Goal: Navigation & Orientation: Understand site structure

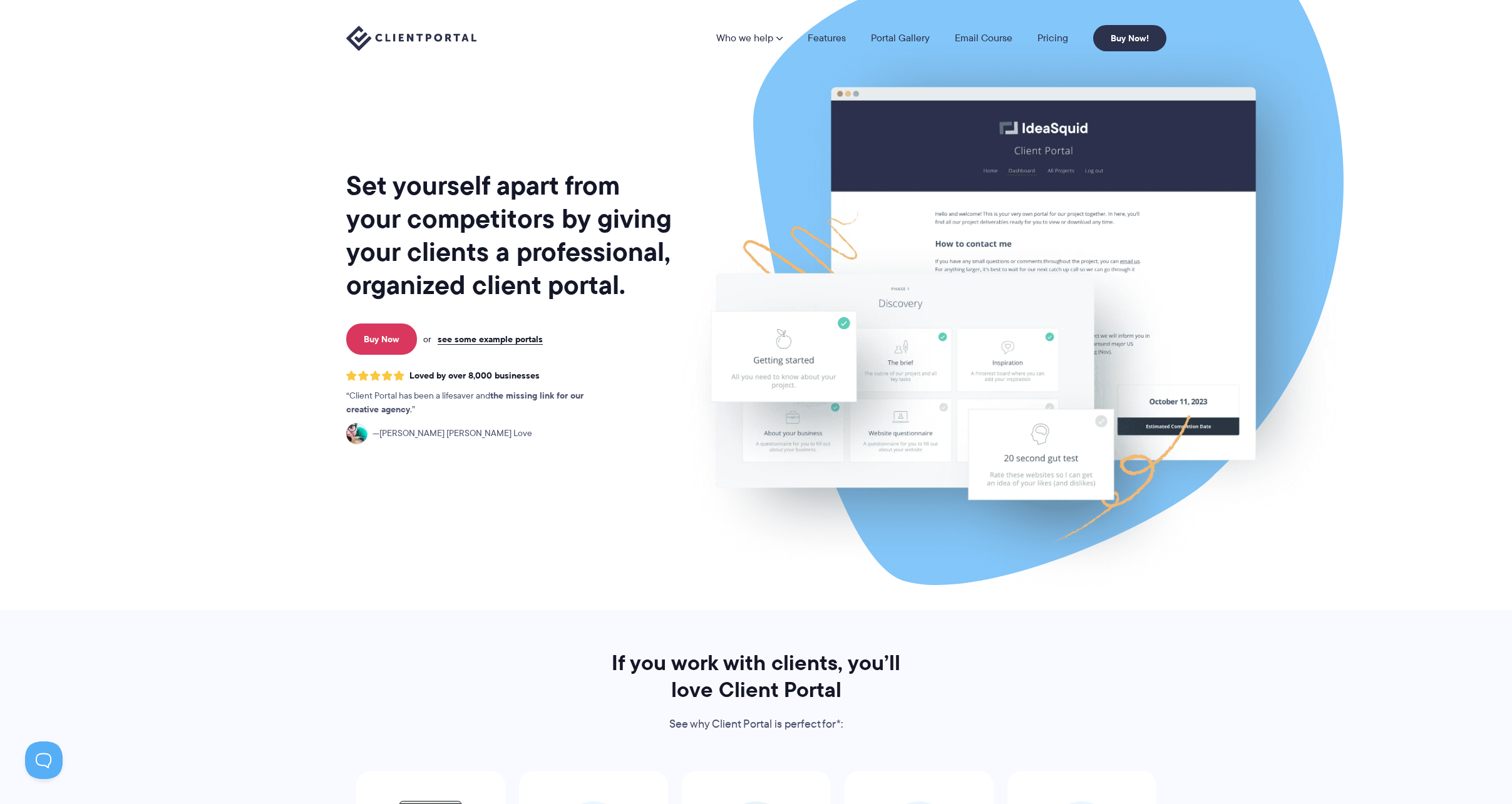
click at [774, 29] on nav "Who we help Who we help View pricing Agencies See how Client Portal can help gi…" at bounding box center [941, 38] width 450 height 27
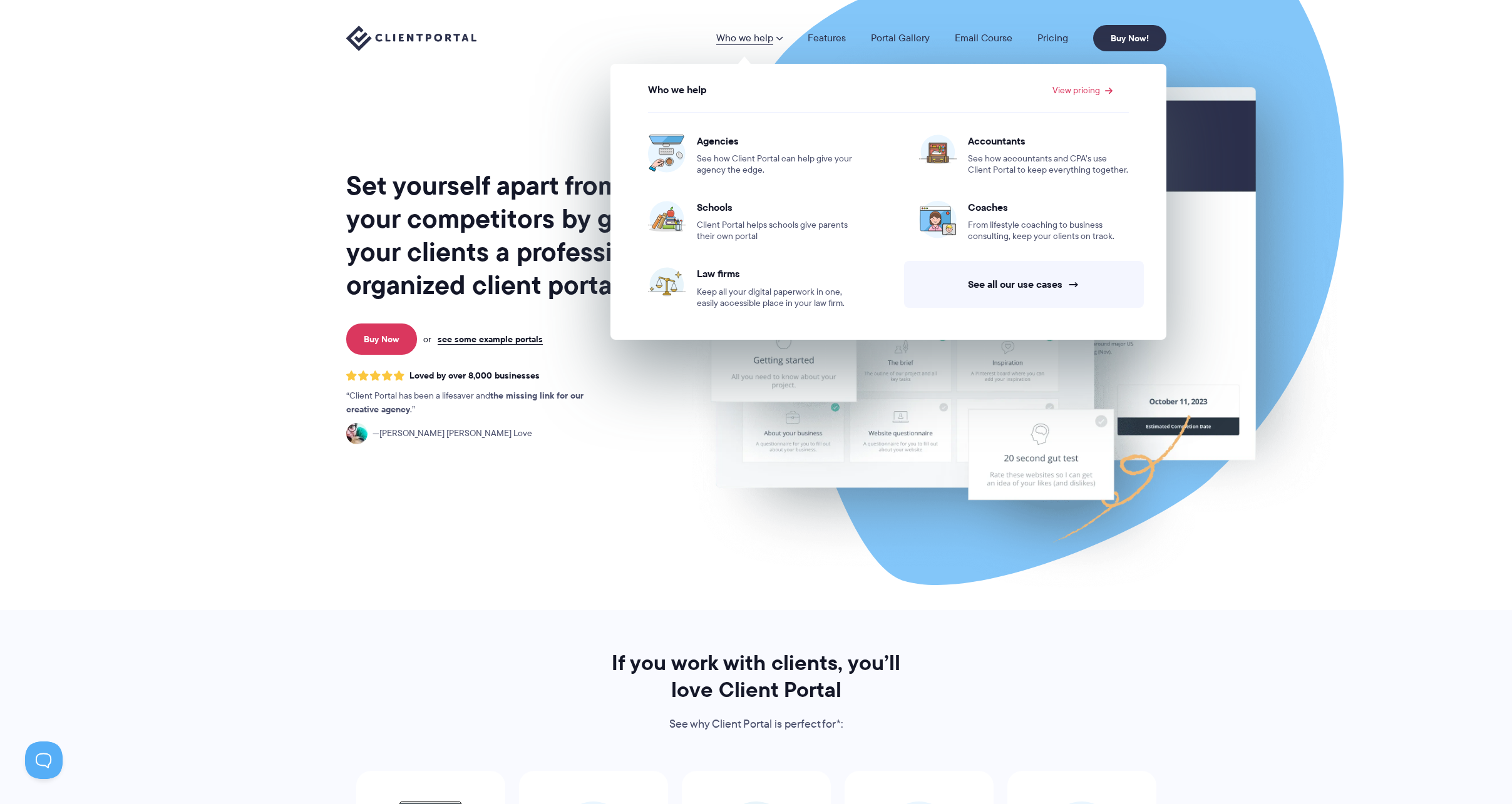
click at [767, 36] on link "Who we help" at bounding box center [749, 39] width 66 height 10
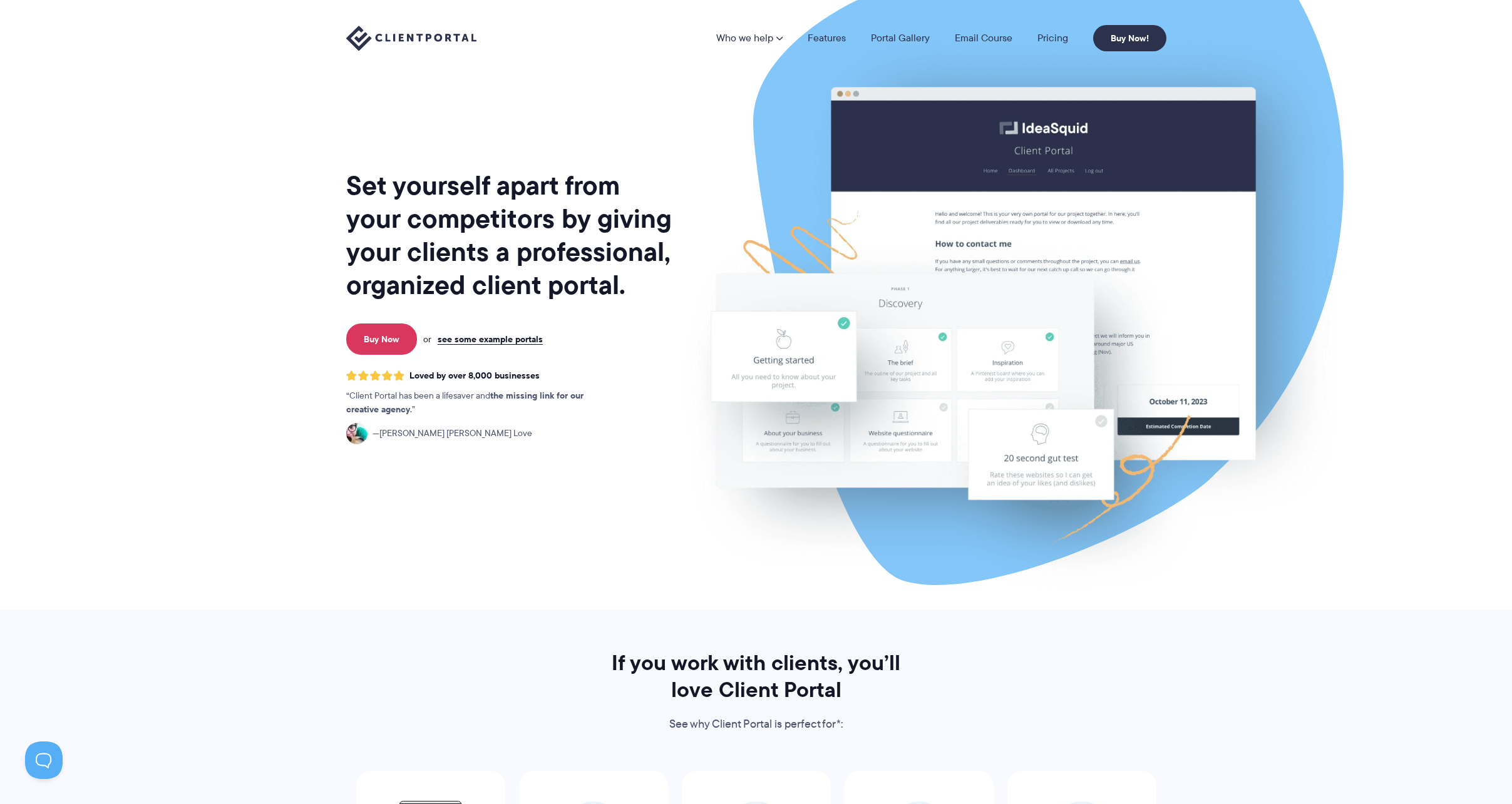
click at [767, 36] on link "Who we help" at bounding box center [749, 39] width 66 height 10
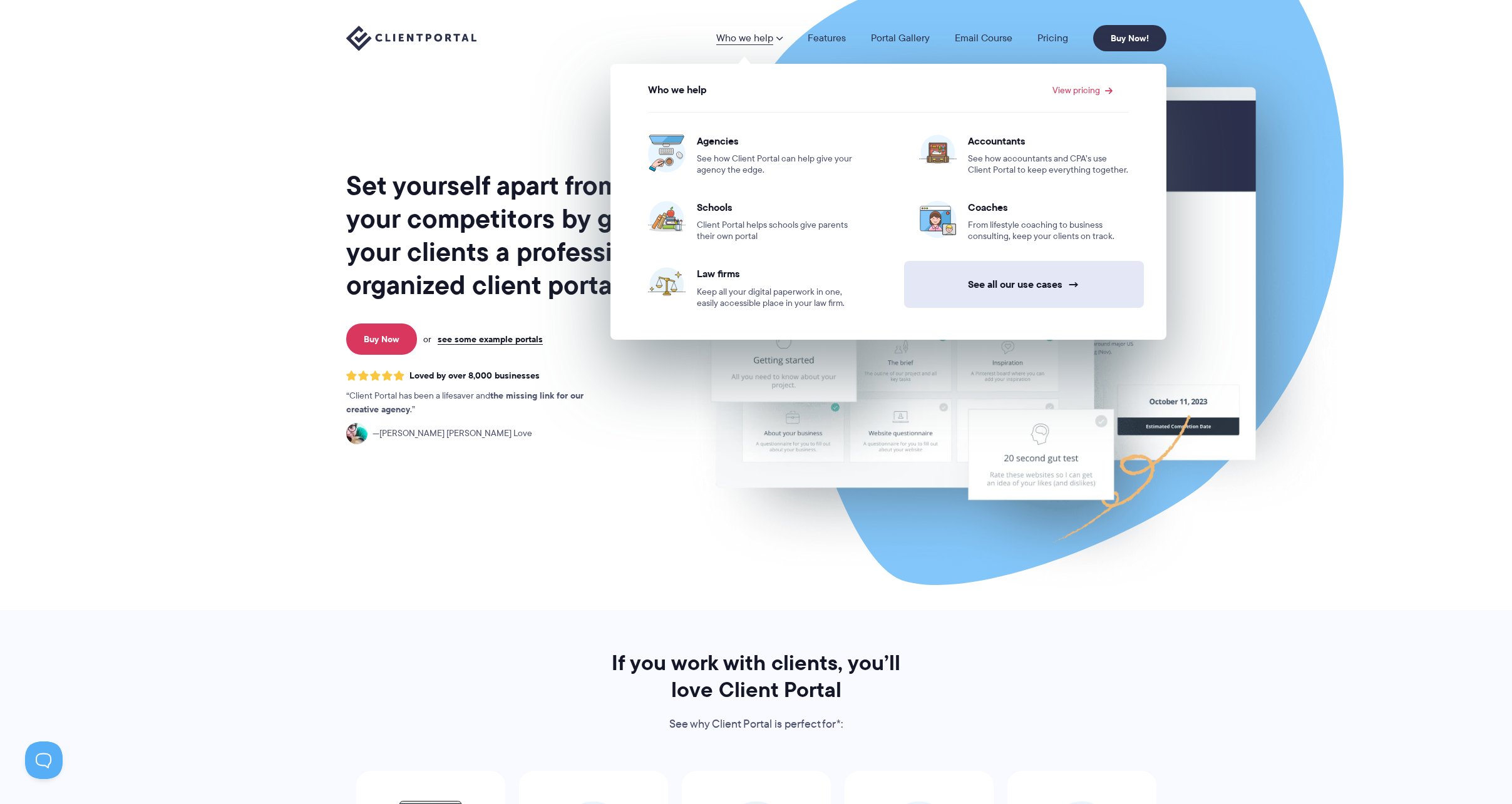
click at [1007, 283] on link "See all our use cases →" at bounding box center [1024, 284] width 239 height 47
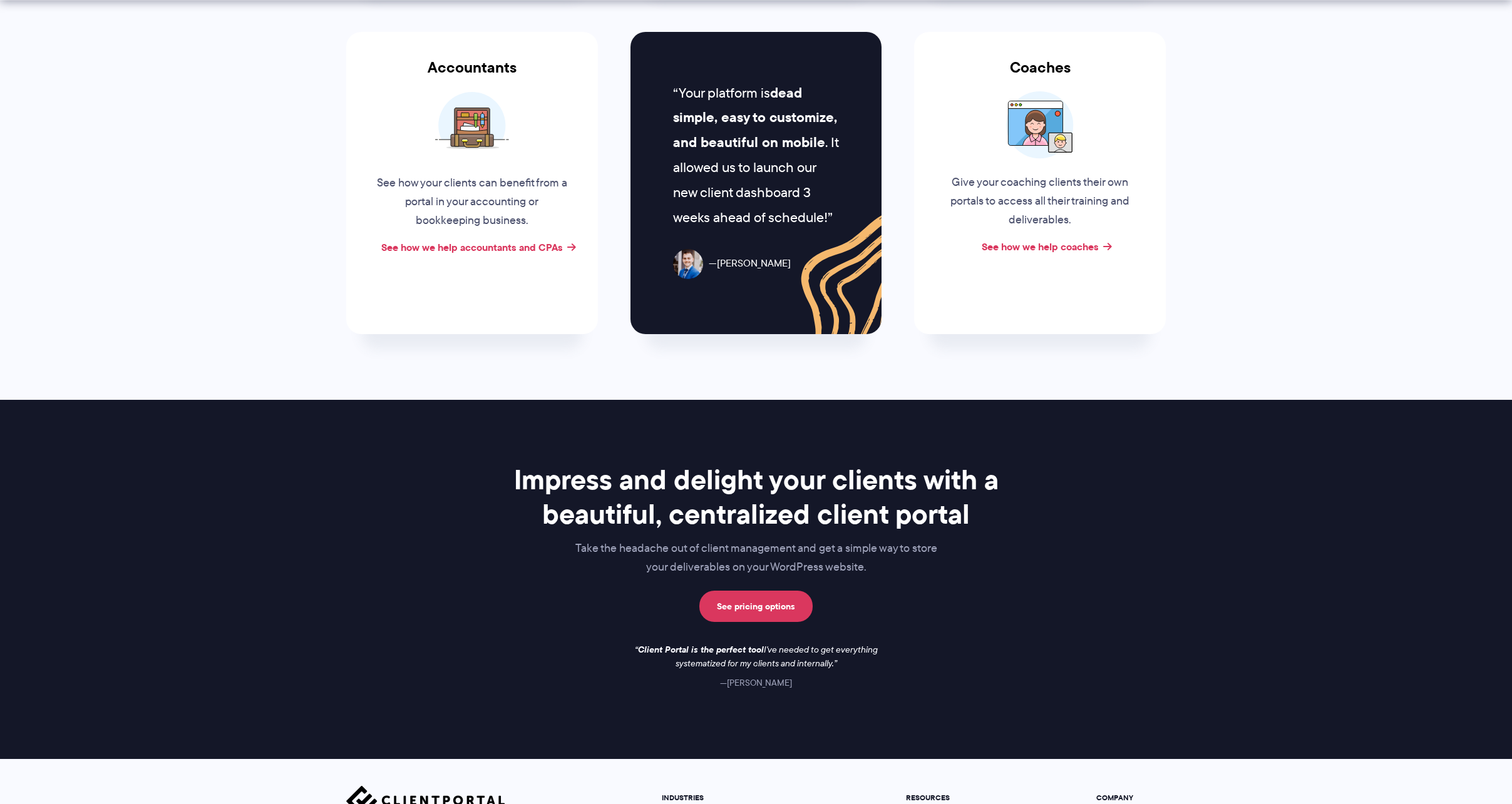
scroll to position [792, 0]
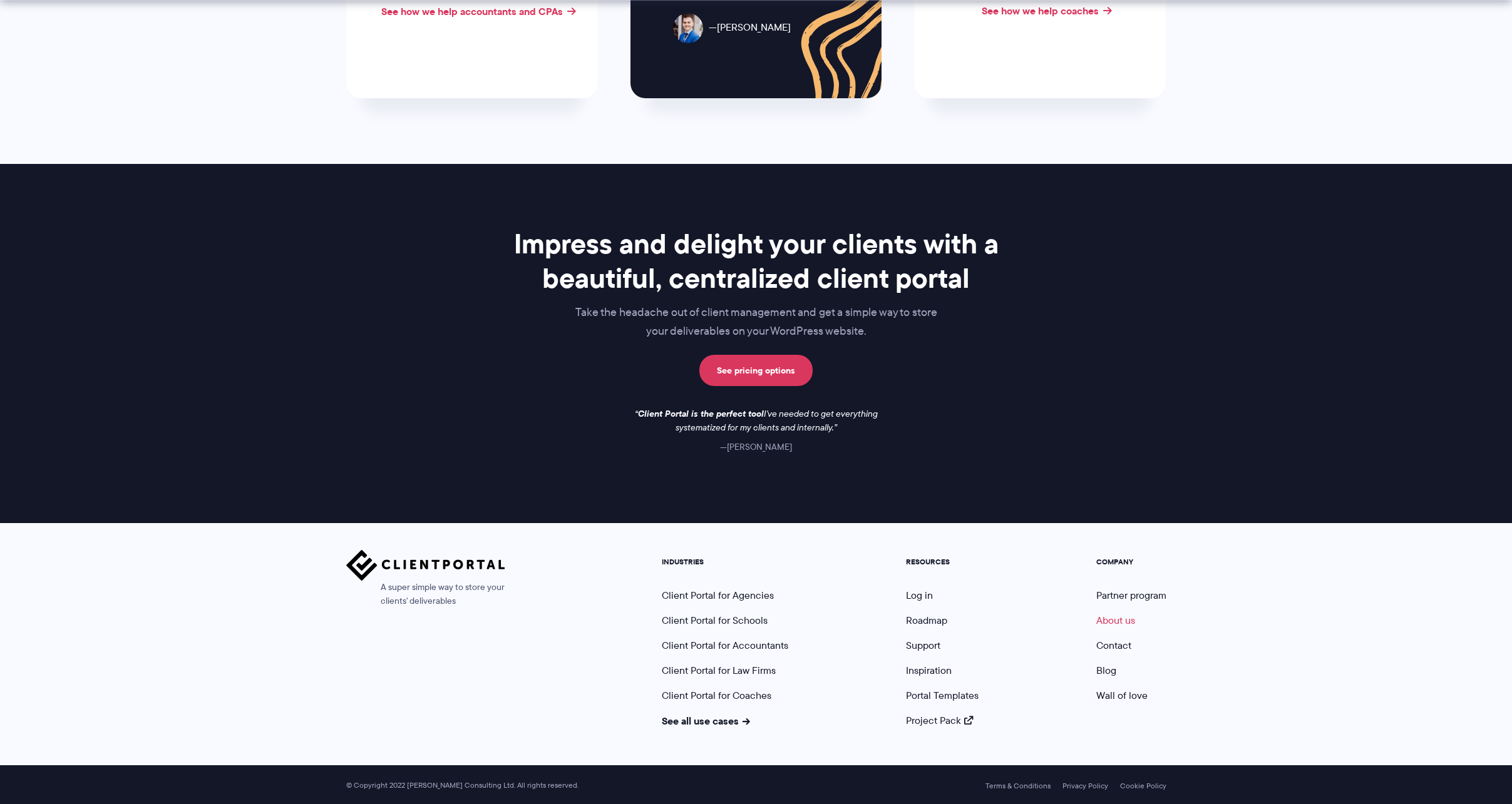
click at [1109, 621] on link "About us" at bounding box center [1115, 621] width 39 height 15
